Goal: Communication & Community: Participate in discussion

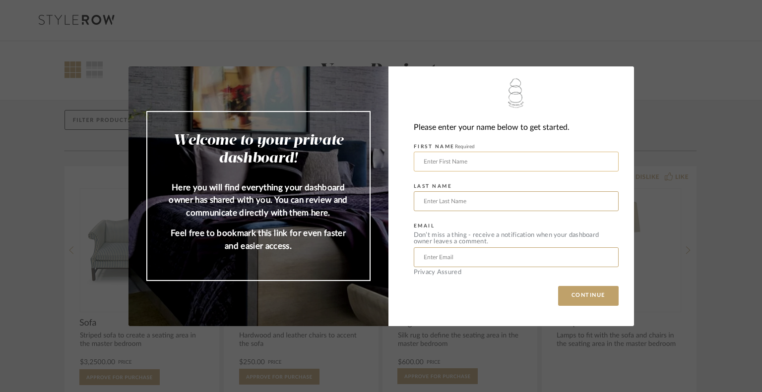
click at [443, 158] on input "text" at bounding box center [516, 162] width 205 height 20
type input "Lois"
type input "Londe"
type input "londe.lois@gmail.com"
click at [568, 291] on button "CONTINUE" at bounding box center [588, 296] width 61 height 20
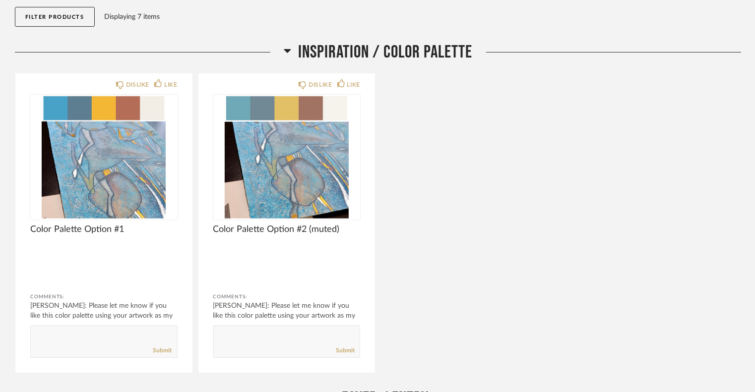
scroll to position [149, 0]
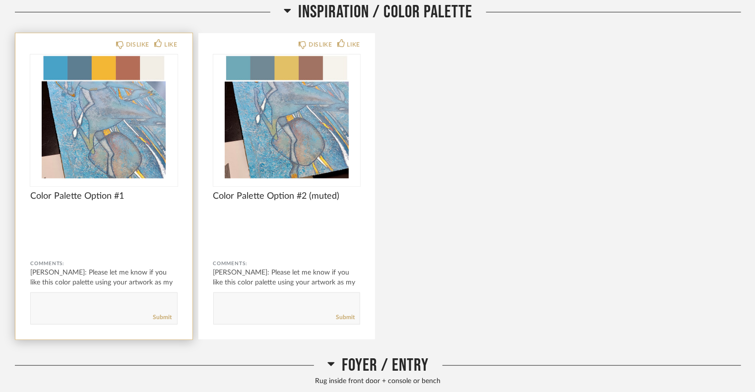
click at [89, 312] on form "Submit" at bounding box center [103, 309] width 147 height 32
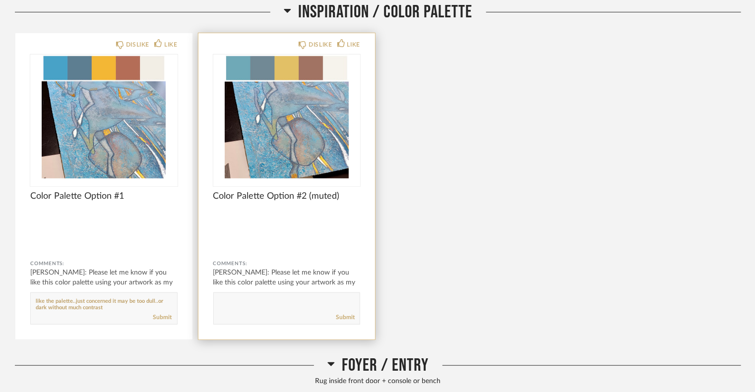
type textarea "like the palette..just concerned it may be too dull..or dark without much contr…"
click at [234, 299] on textarea at bounding box center [287, 304] width 146 height 13
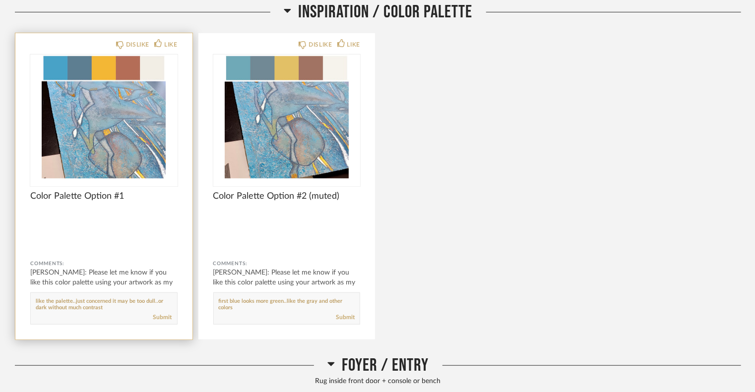
type textarea "first blue looks more green..like the gray and other colors"
click at [173, 316] on div "Submit" at bounding box center [104, 317] width 146 height 13
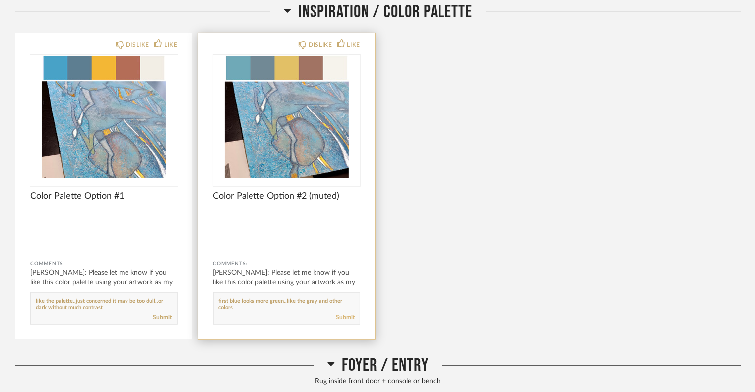
click at [344, 315] on link "Submit" at bounding box center [345, 318] width 19 height 8
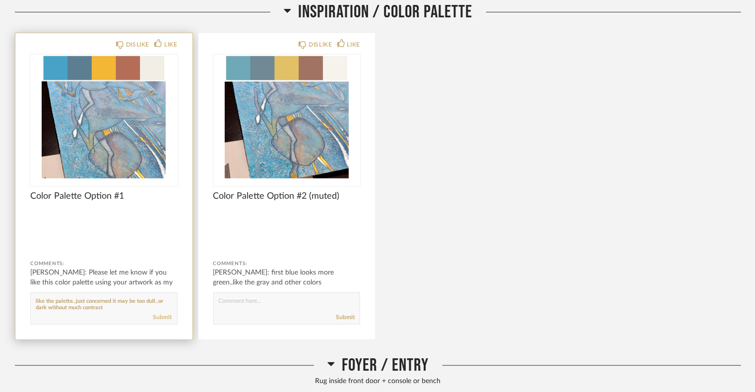
click at [167, 317] on link "Submit" at bounding box center [162, 318] width 19 height 8
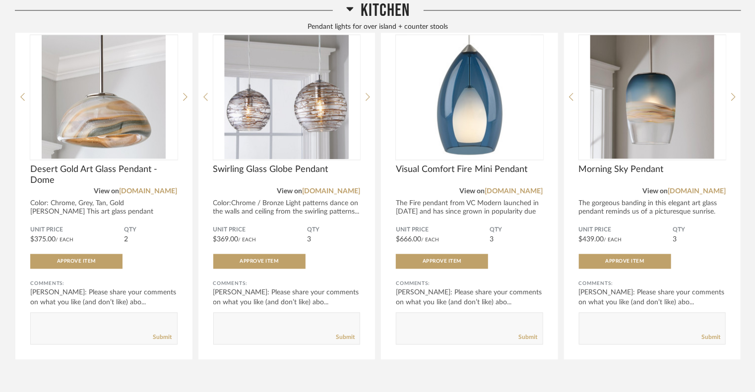
scroll to position [893, 0]
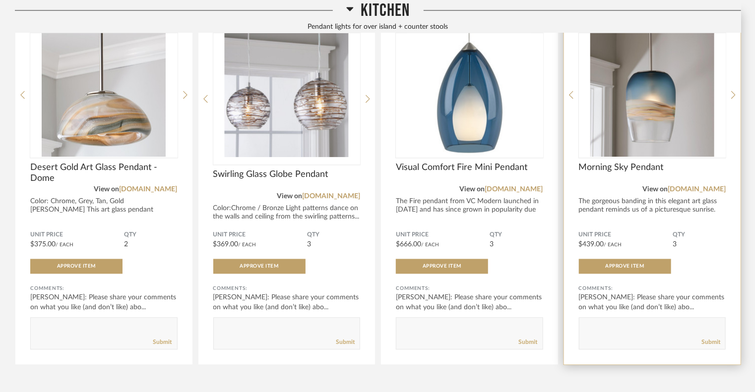
click at [613, 324] on textarea at bounding box center [652, 329] width 146 height 13
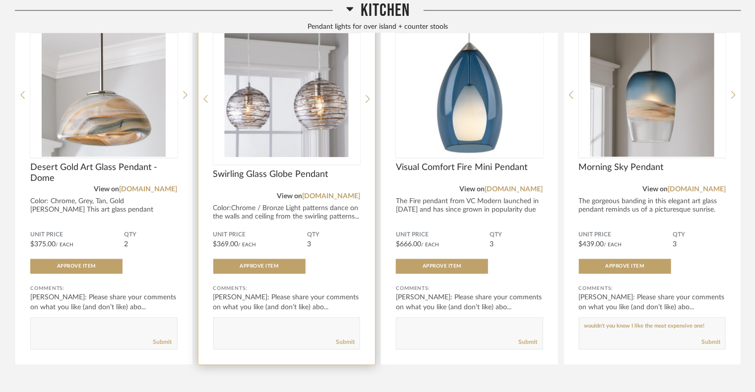
type textarea "wouldn't you know I like the most expensive one!"
click at [253, 331] on textarea at bounding box center [287, 329] width 146 height 13
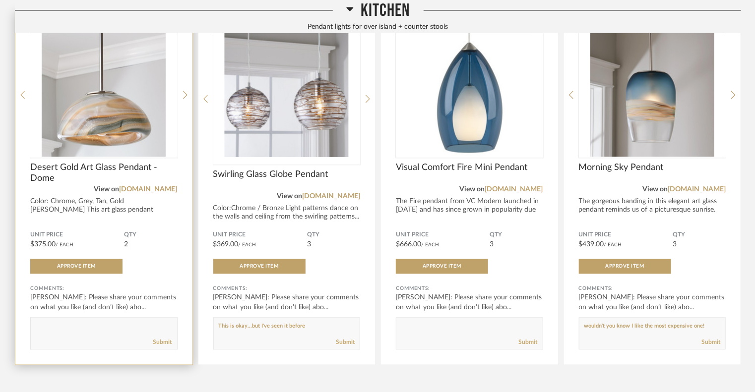
type textarea "This is okay...but I've seen it before"
click at [50, 323] on textarea at bounding box center [104, 329] width 146 height 13
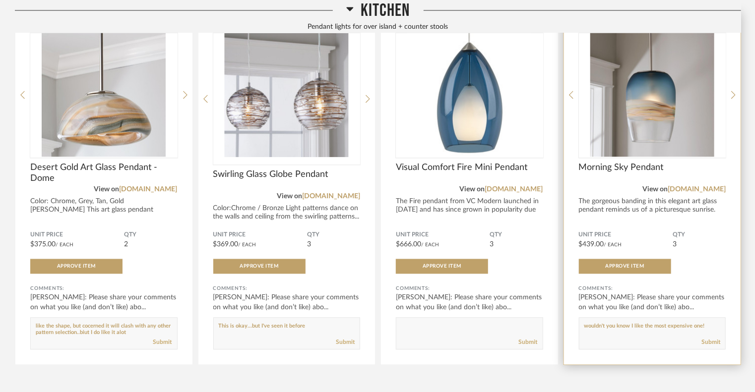
type textarea "like the shape, but cocerned it will clash with any other pattern selection..bi…"
click at [704, 325] on textarea at bounding box center [652, 329] width 146 height 13
type textarea "wouldn't you know I like the most expensive one! this is my pavote"
click at [699, 188] on link "[DOMAIN_NAME]" at bounding box center [697, 190] width 58 height 7
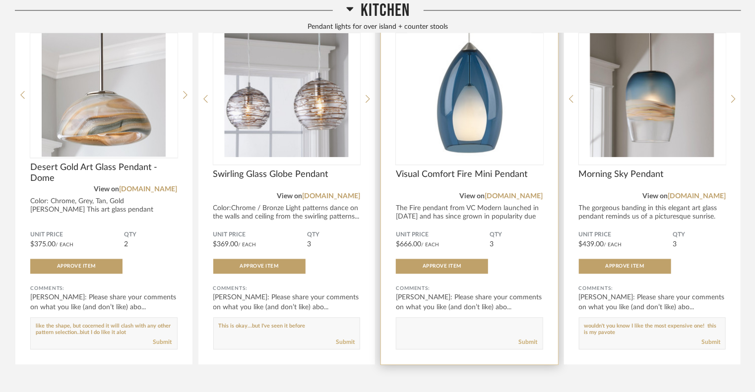
click at [442, 327] on textarea at bounding box center [469, 329] width 146 height 13
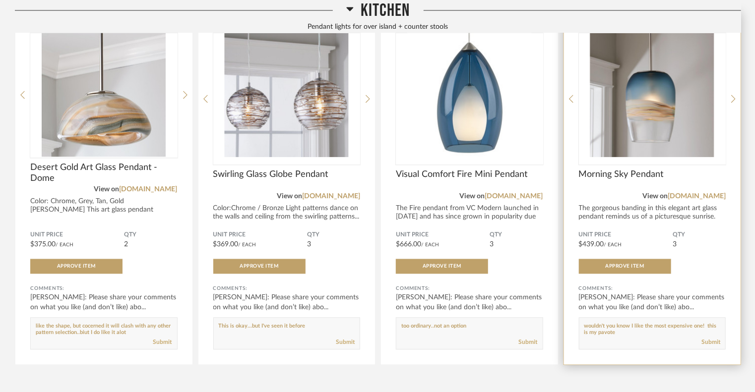
type textarea "too ordinary..not an option"
click at [634, 337] on div "Submit" at bounding box center [652, 342] width 146 height 13
click at [632, 335] on form "Submit" at bounding box center [652, 334] width 147 height 32
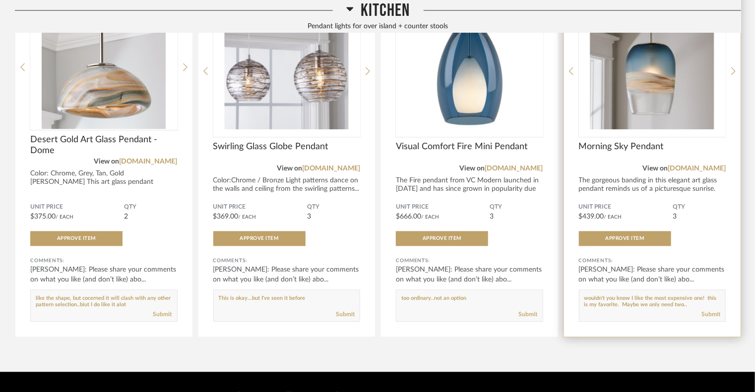
scroll to position [946, 0]
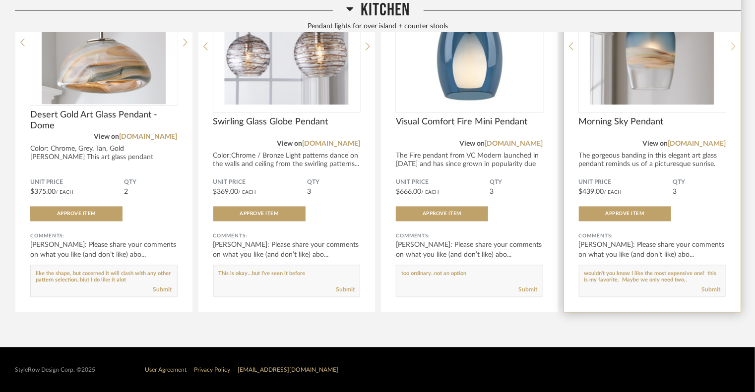
type textarea "wouldn't you know I like the most expensive one! this is my favorite. Maybe we …"
click at [732, 45] on icon at bounding box center [733, 46] width 4 height 9
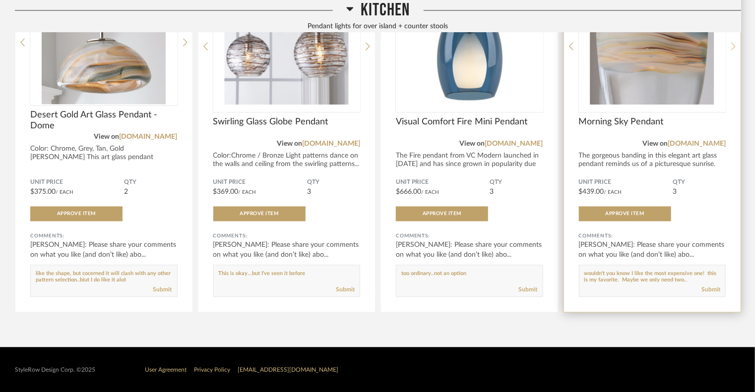
click at [732, 45] on icon at bounding box center [733, 46] width 4 height 9
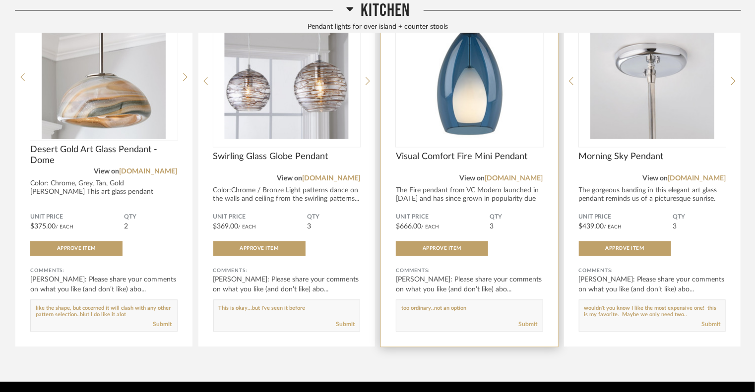
scroll to position [797, 0]
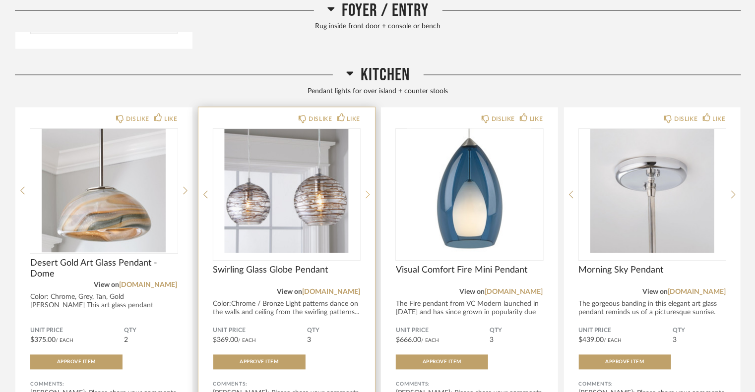
click at [367, 193] on icon at bounding box center [368, 194] width 4 height 9
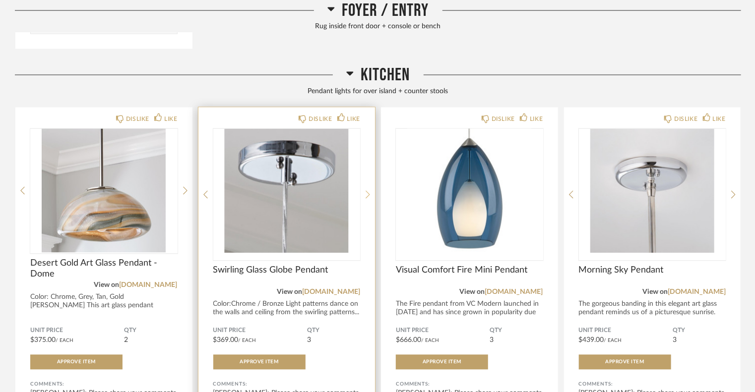
click at [367, 193] on icon at bounding box center [368, 194] width 4 height 9
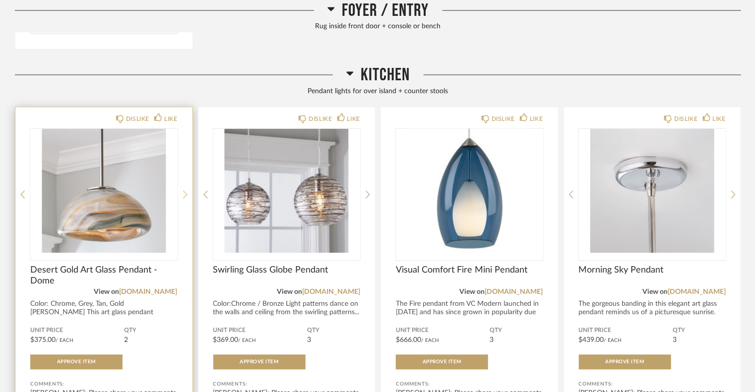
click at [184, 193] on icon at bounding box center [185, 194] width 4 height 9
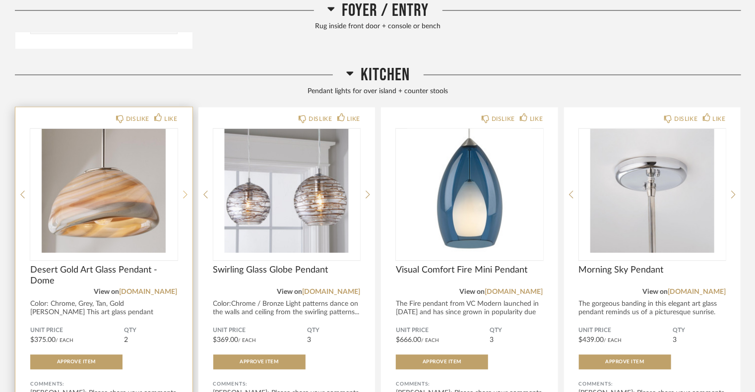
click at [184, 193] on icon at bounding box center [185, 194] width 4 height 9
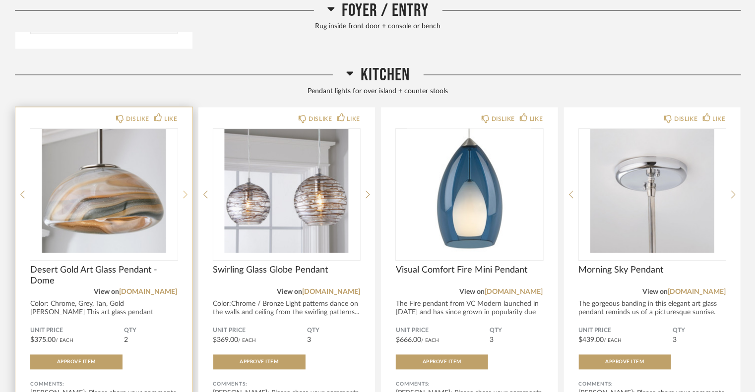
click at [184, 193] on icon at bounding box center [185, 194] width 4 height 9
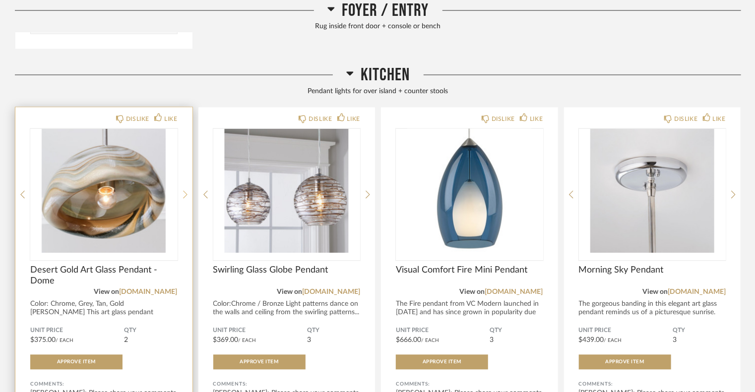
click at [184, 193] on icon at bounding box center [185, 194] width 4 height 9
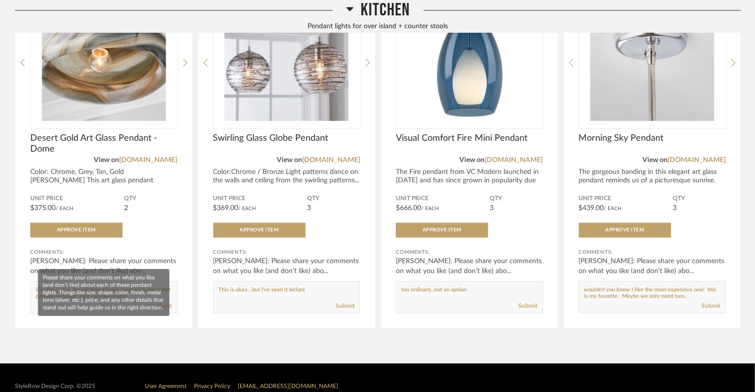
scroll to position [946, 0]
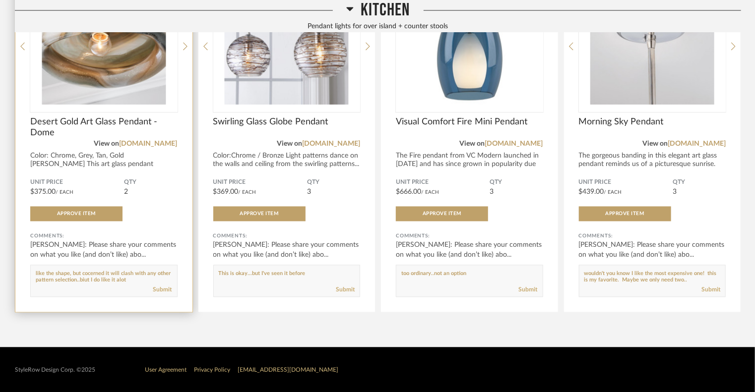
click at [138, 279] on textarea at bounding box center [104, 276] width 146 height 13
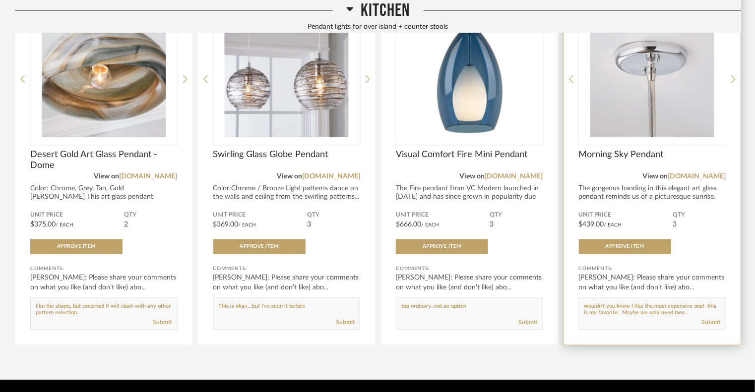
scroll to position [847, 0]
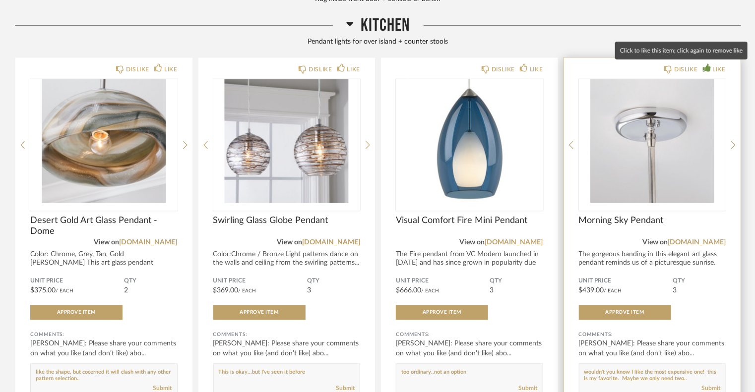
type textarea "like the shape, but cocerned it will clash with any other pattern selection.."
click at [714, 65] on div "LIKE" at bounding box center [719, 69] width 13 height 10
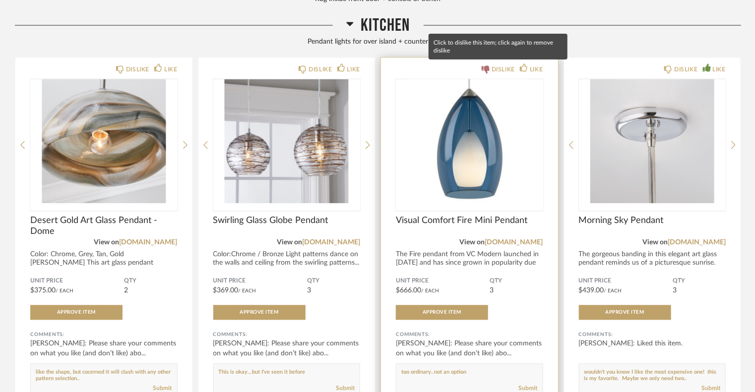
click at [493, 69] on div "DISLIKE" at bounding box center [503, 69] width 23 height 10
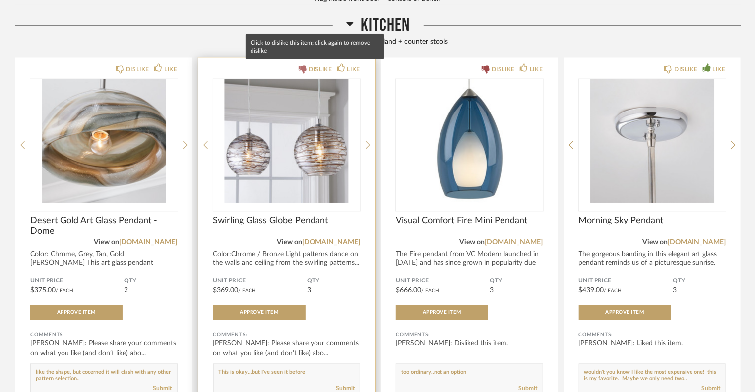
click at [305, 68] on icon at bounding box center [303, 70] width 8 height 8
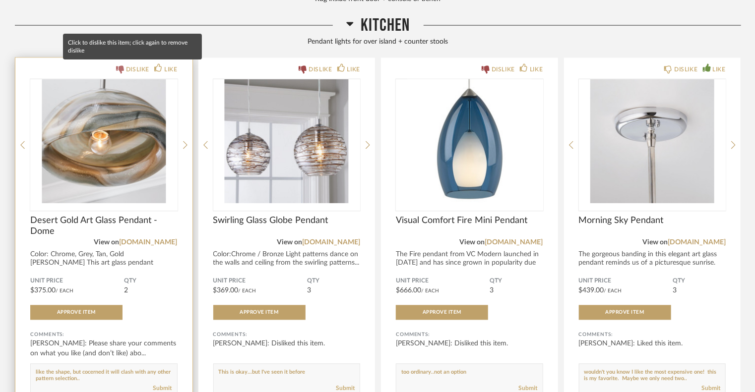
click at [121, 69] on icon at bounding box center [120, 70] width 8 height 8
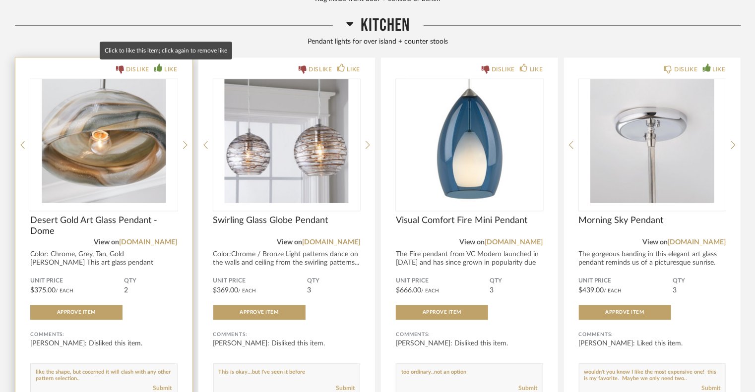
click at [157, 64] on icon at bounding box center [158, 68] width 8 height 8
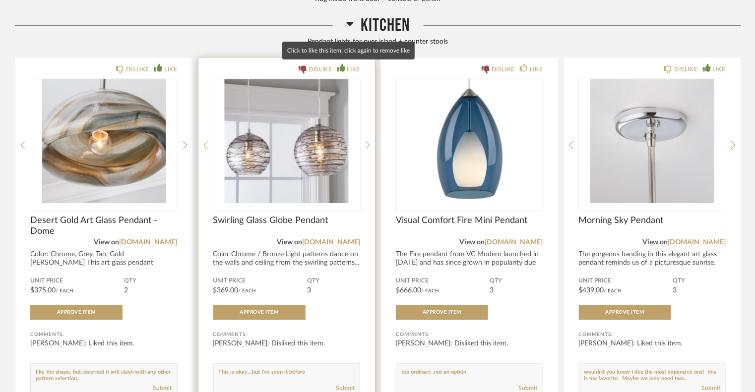
click at [338, 67] on icon at bounding box center [341, 68] width 8 height 8
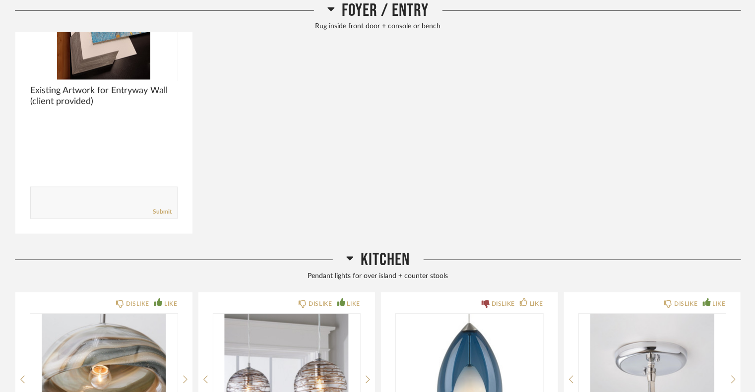
scroll to position [500, 0]
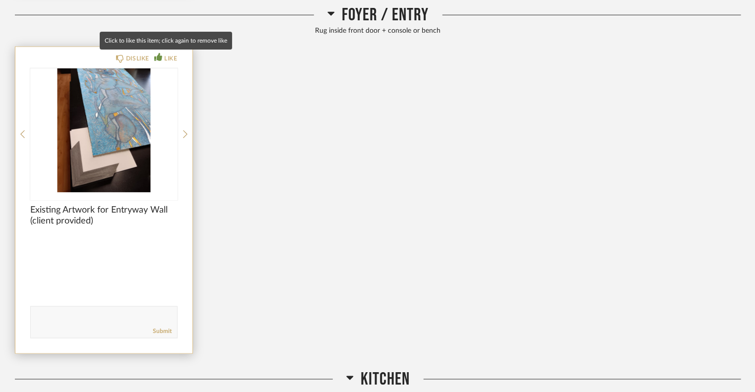
click at [161, 55] on icon at bounding box center [158, 57] width 8 height 8
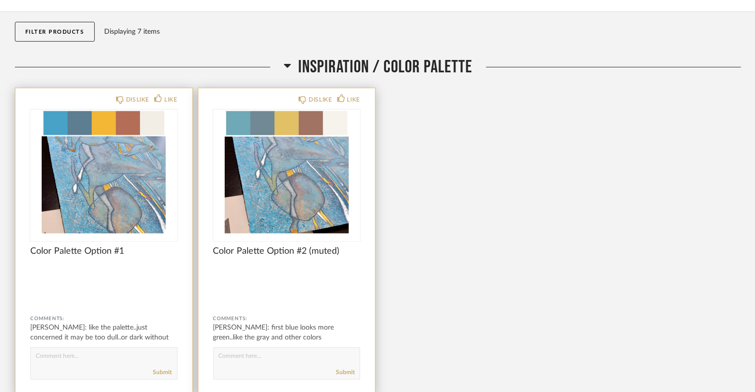
scroll to position [53, 0]
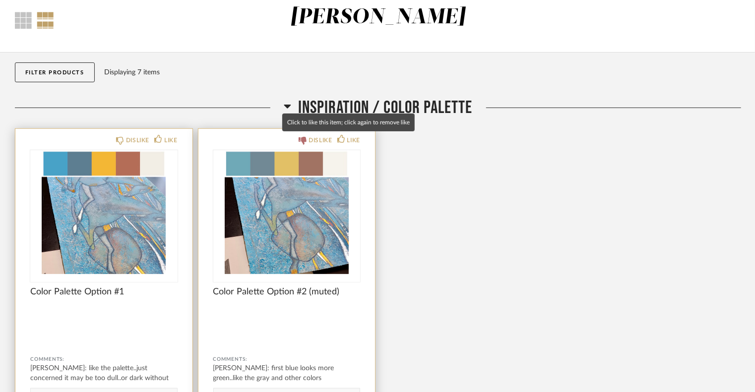
drag, startPoint x: 342, startPoint y: 136, endPoint x: 304, endPoint y: 139, distance: 38.4
click at [341, 136] on icon at bounding box center [341, 139] width 8 height 8
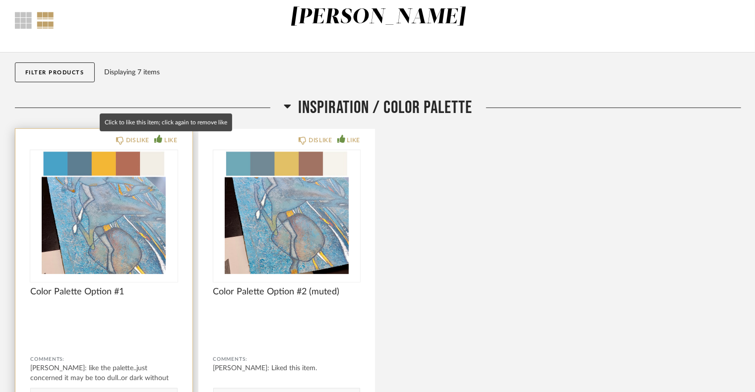
click at [159, 138] on icon at bounding box center [158, 139] width 8 height 8
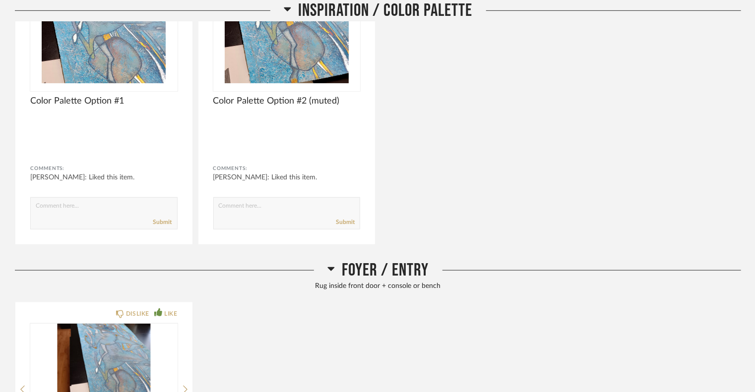
scroll to position [301, 0]
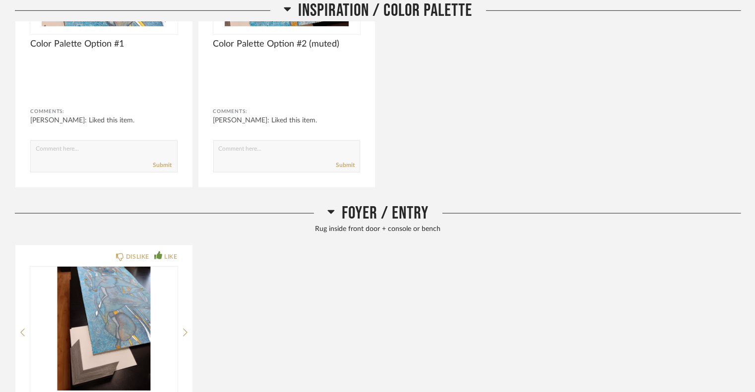
click at [135, 149] on textarea at bounding box center [104, 151] width 146 height 13
click at [84, 152] on textarea at bounding box center [104, 151] width 146 height 13
click at [83, 149] on textarea at bounding box center [104, 151] width 146 height 13
click at [81, 148] on textarea at bounding box center [104, 151] width 146 height 13
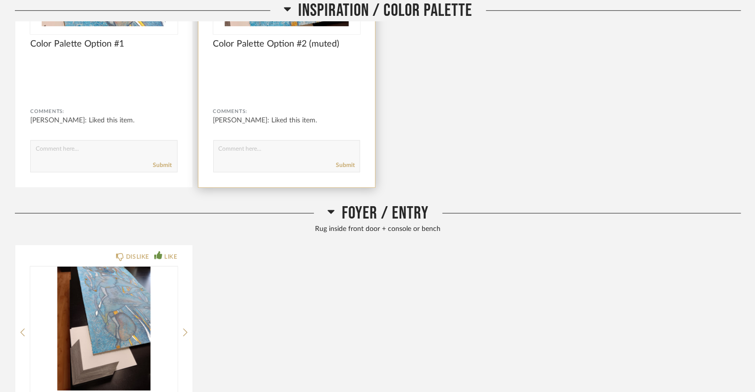
drag, startPoint x: 49, startPoint y: 151, endPoint x: 234, endPoint y: 130, distance: 186.3
click at [243, 120] on div "DISLIKE LIKE Color Palette Option #1 Comments: Lois Londe: Liked this item. Sub…" at bounding box center [378, 34] width 726 height 308
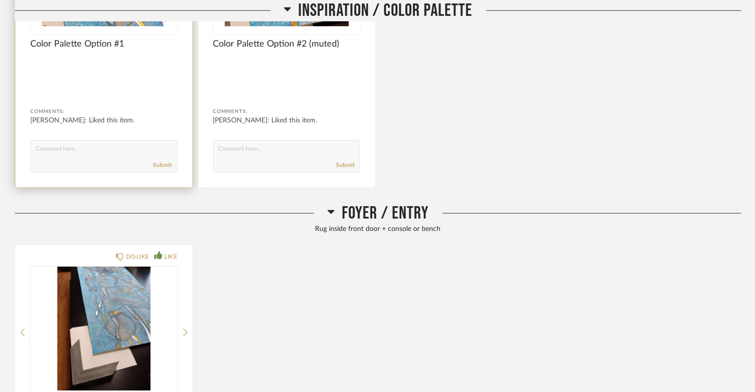
click at [91, 145] on textarea at bounding box center [104, 151] width 146 height 13
type textarea "d"
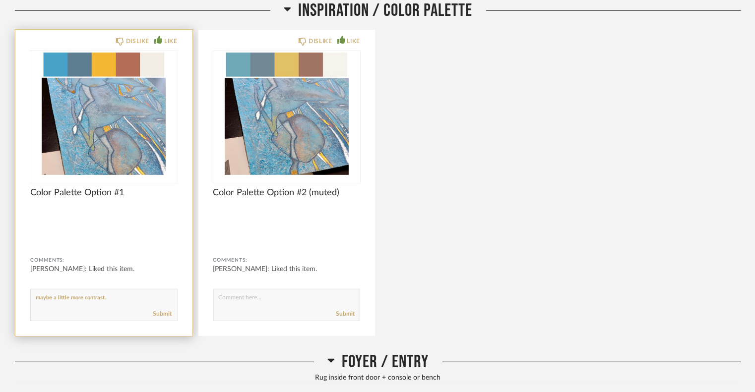
scroll to position [103, 0]
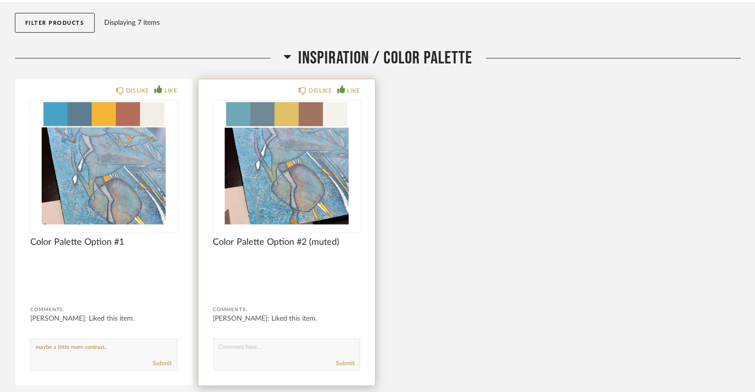
type textarea "maybe a little more contrast.."
click at [246, 347] on textarea at bounding box center [287, 350] width 146 height 13
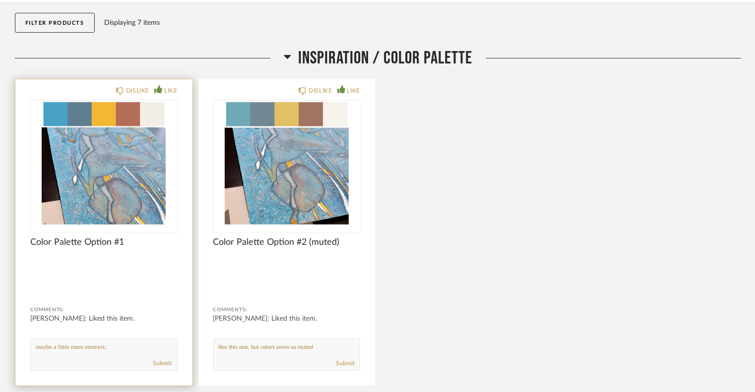
type textarea "like this one, but colors seem so muted"
drag, startPoint x: 111, startPoint y: 345, endPoint x: 122, endPoint y: 344, distance: 11.0
click at [111, 345] on textarea at bounding box center [104, 350] width 146 height 13
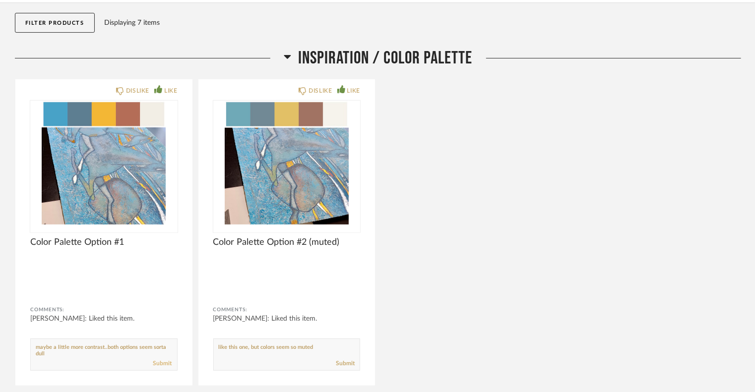
type textarea "maybe a little more contrast..both options seem sorta dull"
click at [161, 363] on link "Submit" at bounding box center [162, 364] width 19 height 8
click at [351, 362] on link "Submit" at bounding box center [345, 364] width 19 height 8
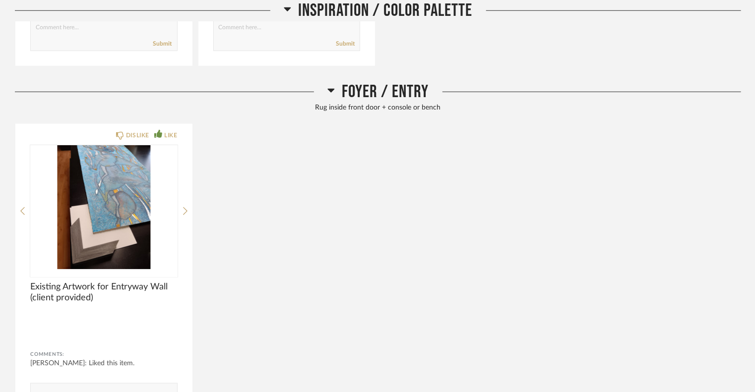
scroll to position [450, 0]
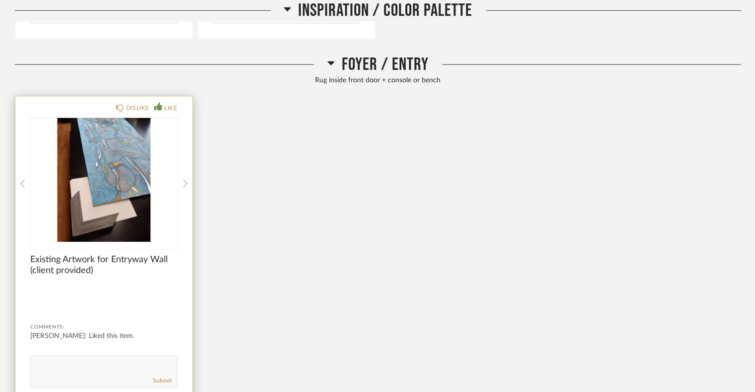
click at [68, 366] on textarea at bounding box center [104, 367] width 146 height 13
type textarea "frame just needs to blend with other furniture"
click at [185, 180] on icon at bounding box center [185, 184] width 4 height 9
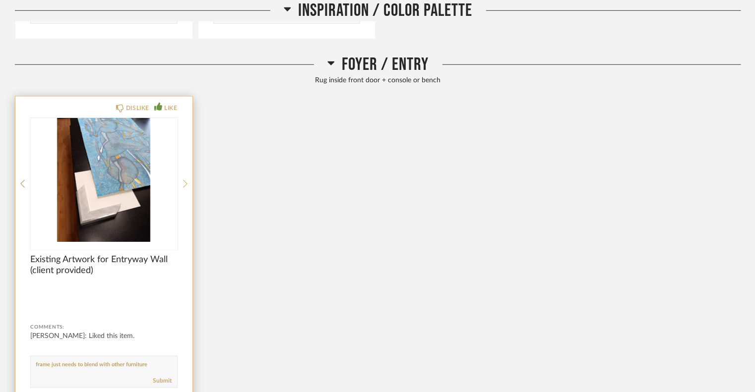
click at [185, 180] on icon at bounding box center [185, 184] width 4 height 9
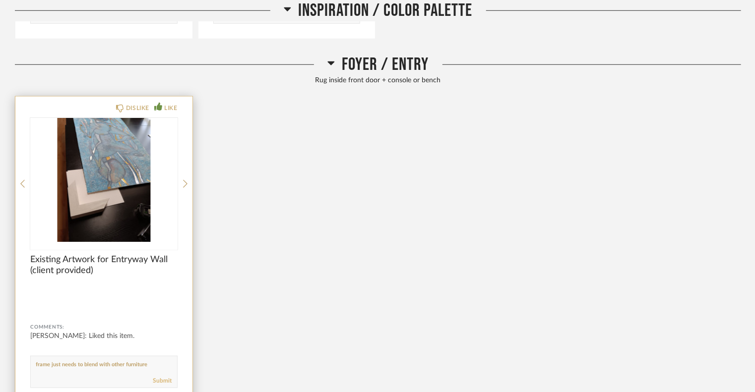
click at [162, 379] on link "Submit" at bounding box center [162, 381] width 19 height 8
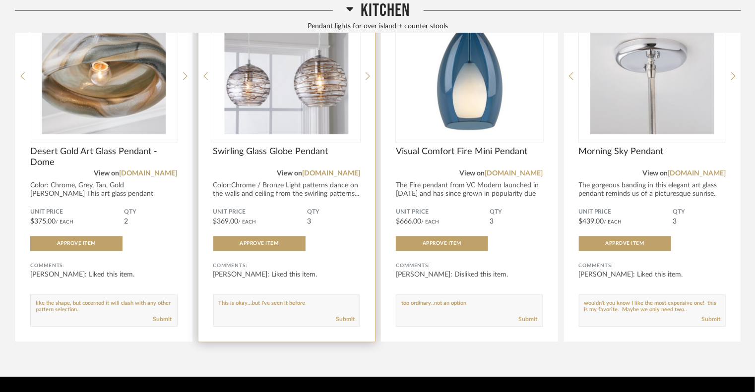
scroll to position [953, 0]
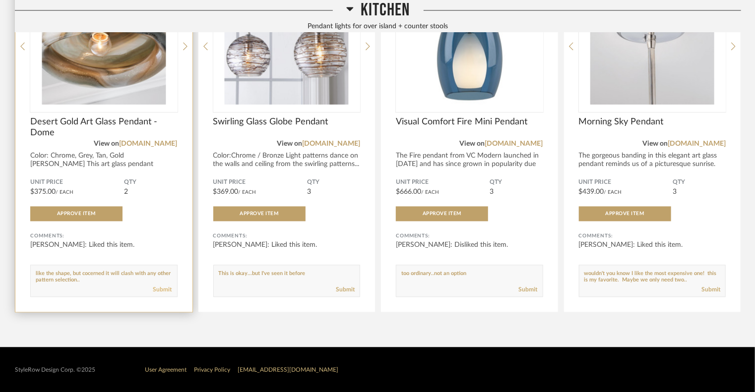
click at [163, 289] on link "Submit" at bounding box center [162, 290] width 19 height 8
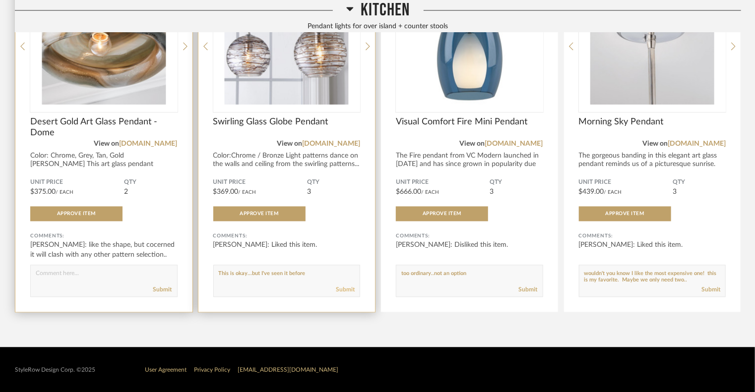
click at [342, 290] on link "Submit" at bounding box center [345, 290] width 19 height 8
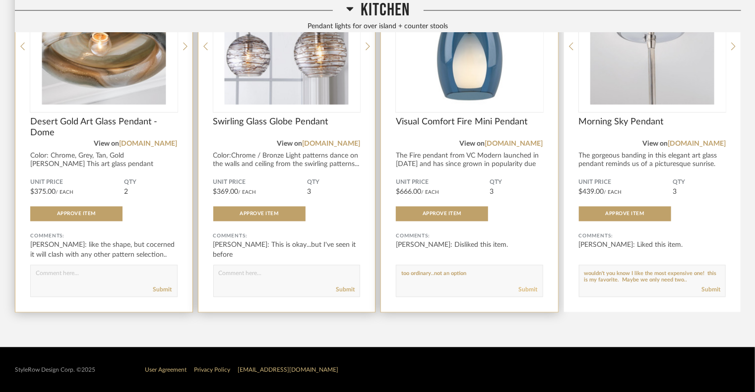
click at [530, 287] on link "Submit" at bounding box center [528, 290] width 19 height 8
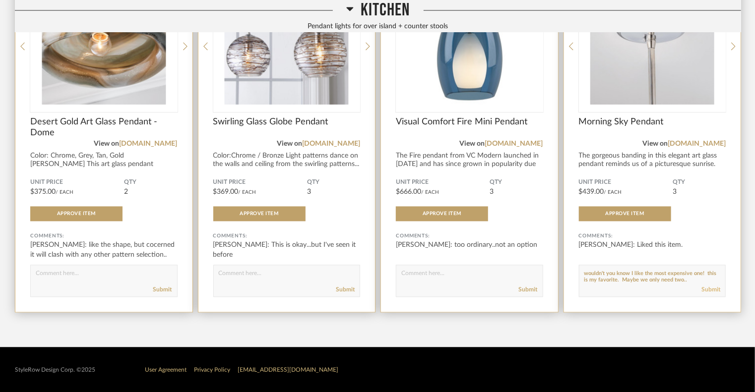
click at [706, 287] on link "Submit" at bounding box center [710, 290] width 19 height 8
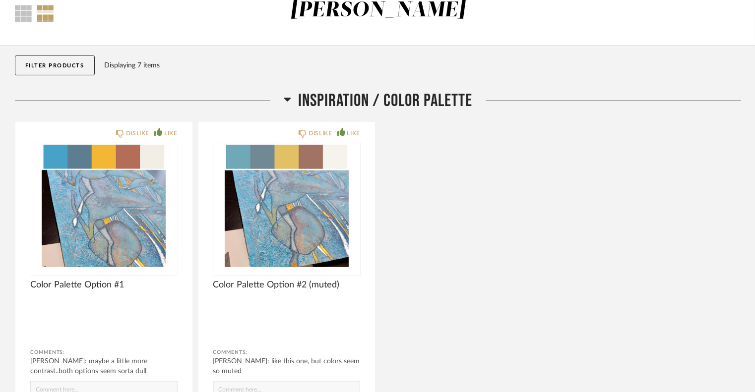
scroll to position [0, 0]
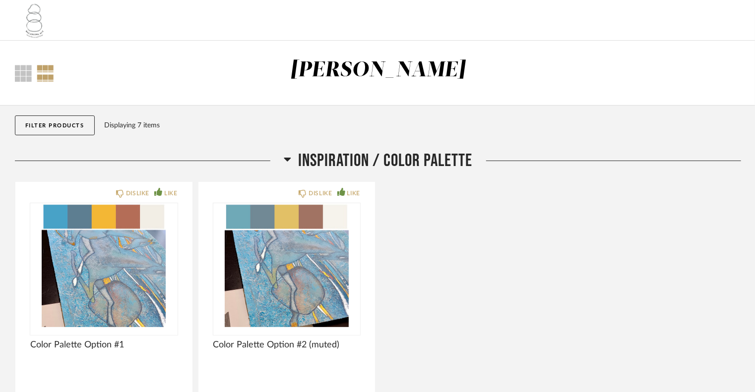
click at [47, 74] on div at bounding box center [45, 73] width 17 height 17
click at [31, 73] on div at bounding box center [23, 73] width 17 height 17
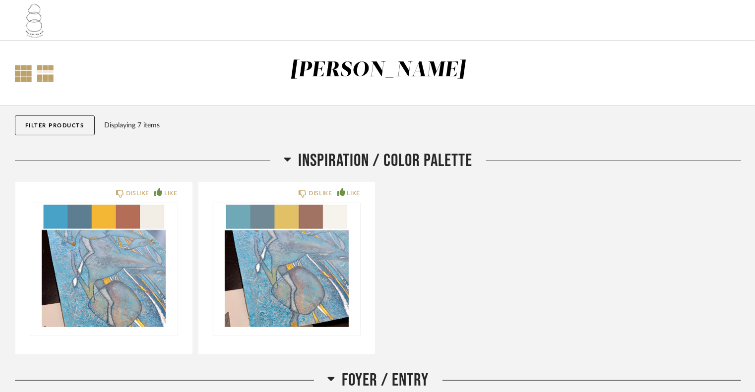
click at [43, 71] on div at bounding box center [45, 73] width 17 height 17
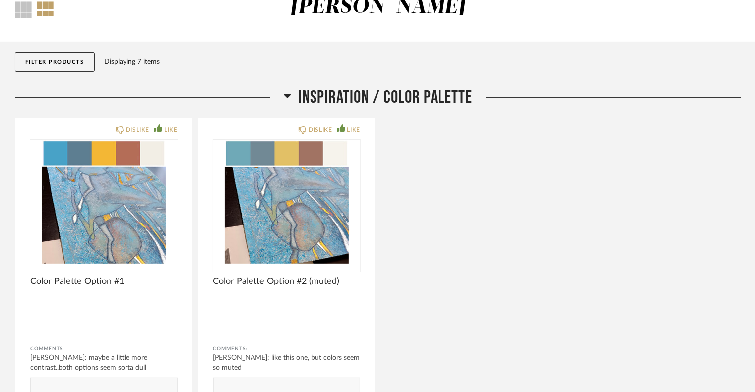
scroll to position [10, 0]
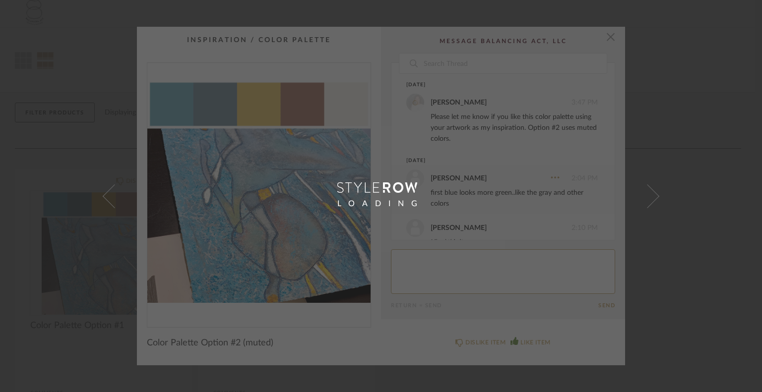
scroll to position [60, 0]
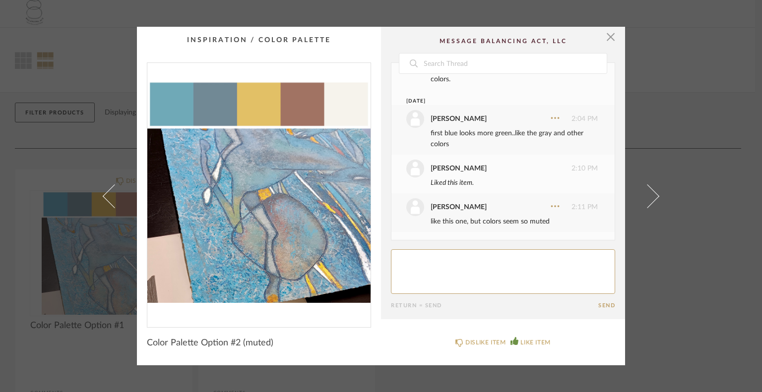
click at [406, 257] on textarea at bounding box center [503, 272] width 224 height 45
type textarea "Just wanted to let you know I cruised your web page photos of work your group d…"
click at [605, 303] on button "Send" at bounding box center [606, 306] width 17 height 6
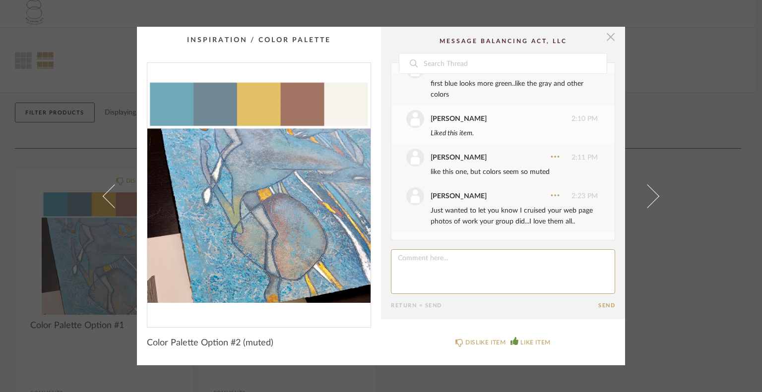
click at [606, 36] on span "button" at bounding box center [611, 37] width 20 height 20
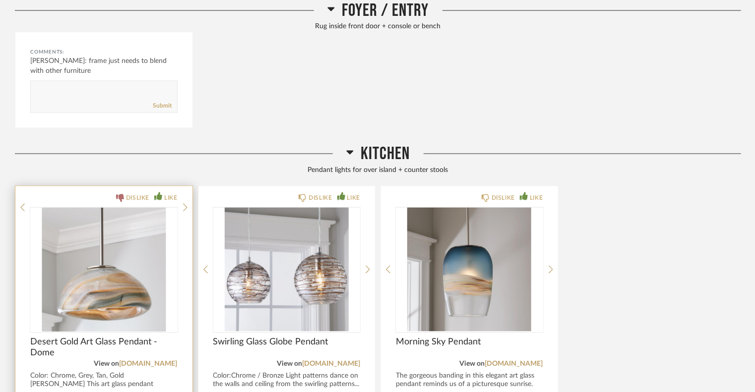
scroll to position [810, 0]
